Goal: Register for event/course

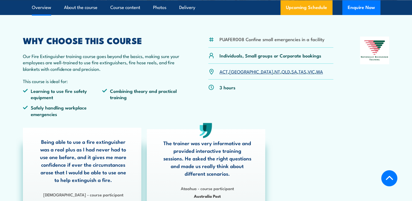
scroll to position [163, 0]
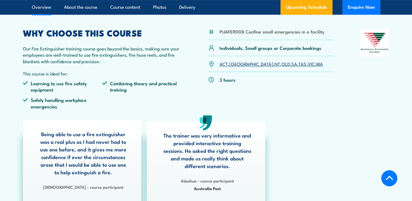
click at [307, 64] on link "VIC" at bounding box center [310, 63] width 7 height 7
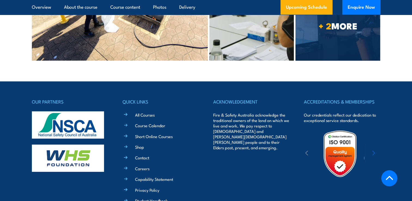
scroll to position [1642, 0]
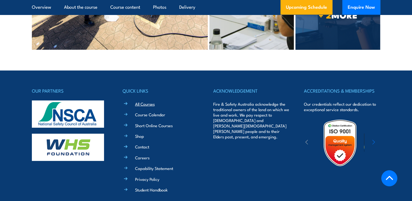
click at [148, 101] on link "All Courses" at bounding box center [145, 104] width 20 height 6
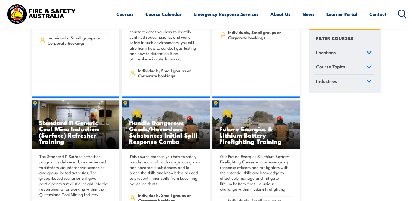
scroll to position [675, 0]
